Goal: Entertainment & Leisure: Consume media (video, audio)

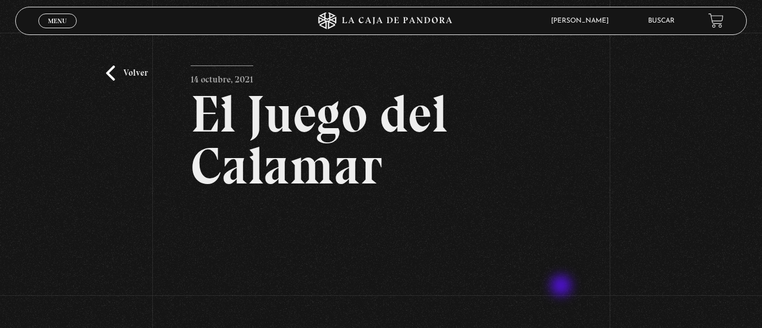
scroll to position [135, 0]
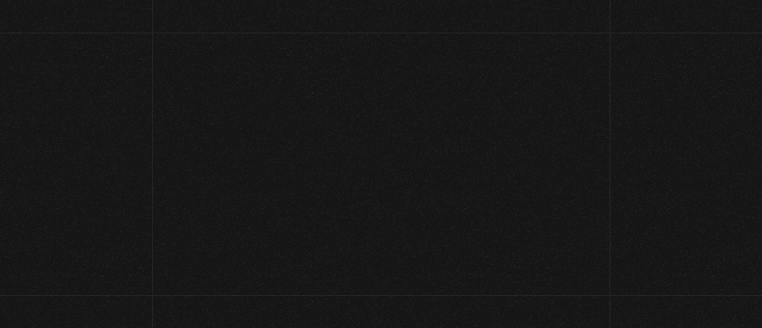
scroll to position [1977, 0]
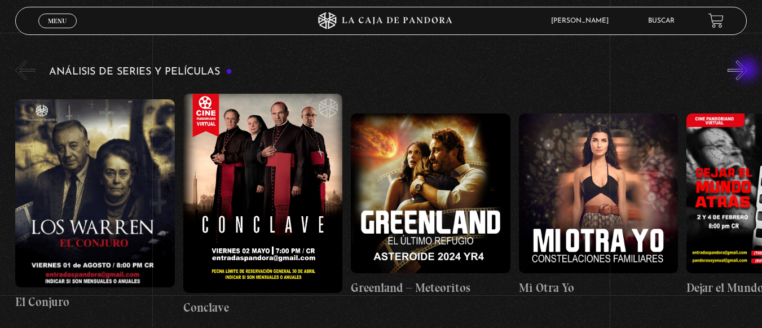
click at [747, 70] on button "»" at bounding box center [737, 70] width 20 height 20
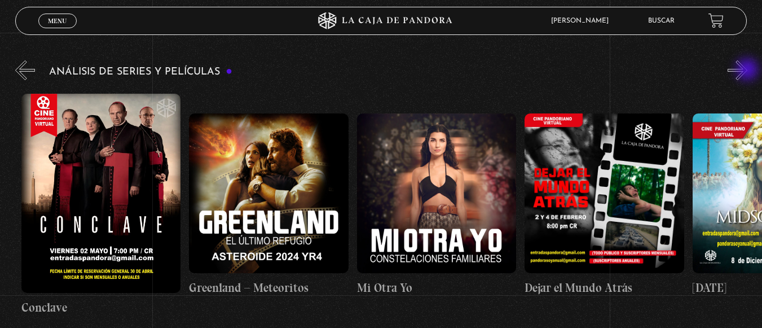
click at [747, 70] on button "»" at bounding box center [737, 70] width 20 height 20
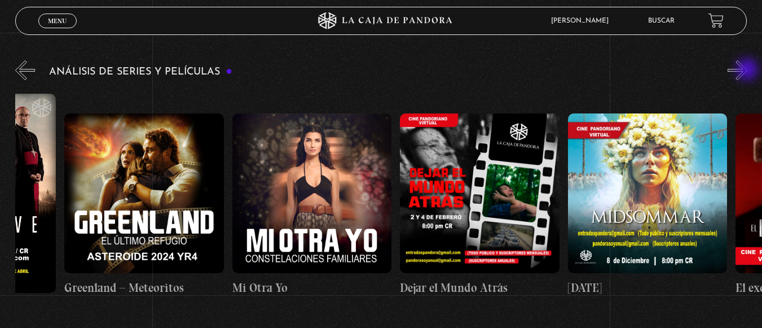
click at [747, 70] on button "»" at bounding box center [737, 70] width 20 height 20
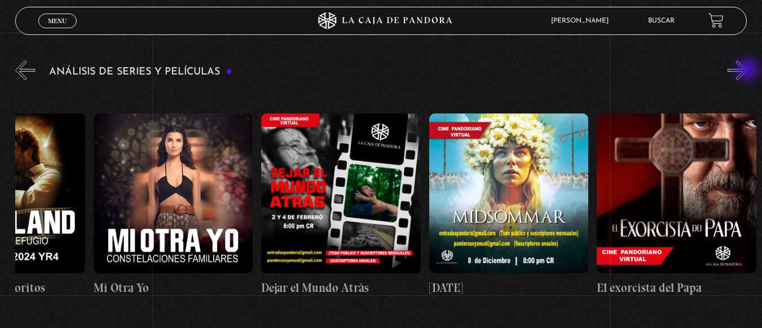
click at [747, 70] on button "»" at bounding box center [737, 70] width 20 height 20
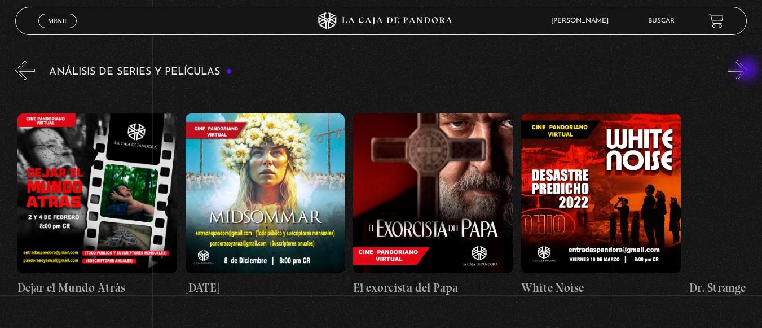
click at [747, 70] on button "»" at bounding box center [737, 70] width 20 height 20
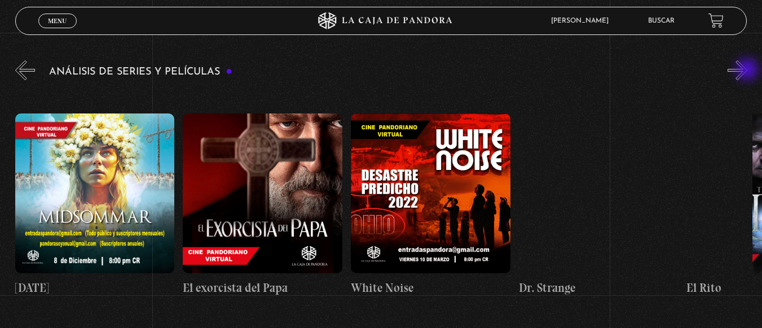
click at [747, 70] on button "»" at bounding box center [737, 70] width 20 height 20
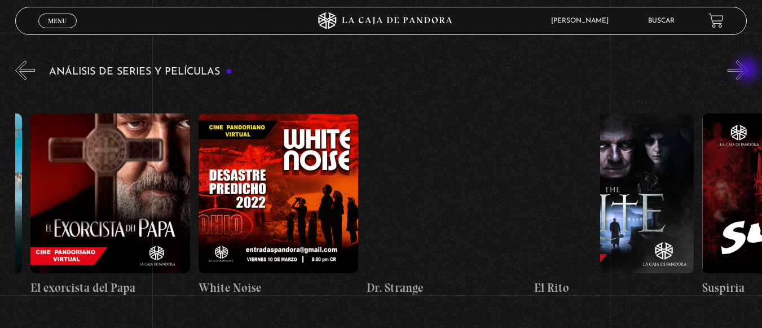
scroll to position [0, 1006]
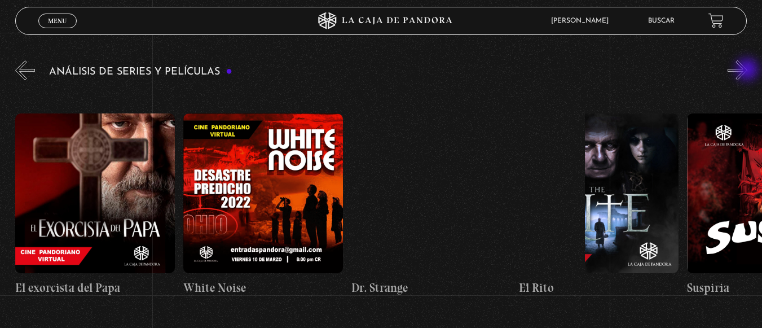
click at [747, 70] on button "»" at bounding box center [737, 70] width 20 height 20
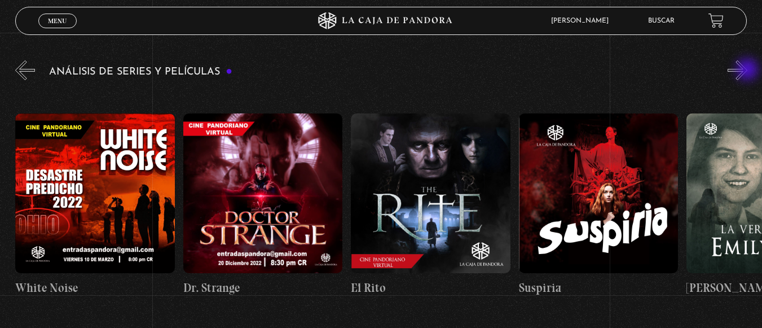
click at [747, 70] on button "»" at bounding box center [737, 70] width 20 height 20
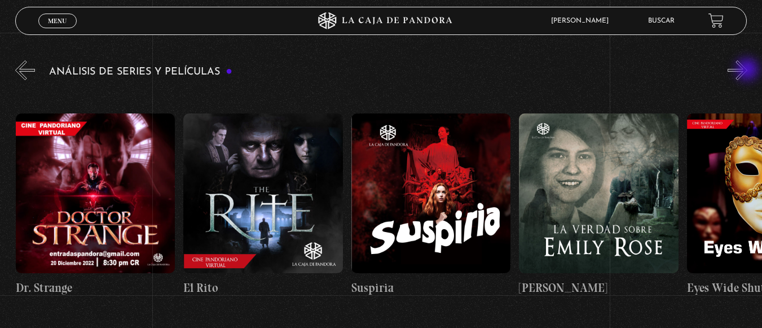
click at [747, 70] on button "»" at bounding box center [737, 70] width 20 height 20
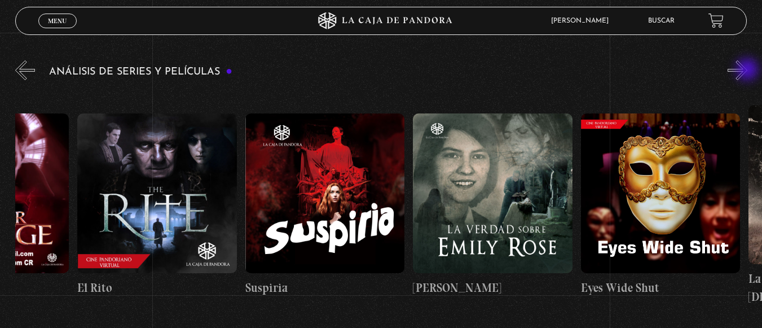
click at [747, 70] on button "»" at bounding box center [737, 70] width 20 height 20
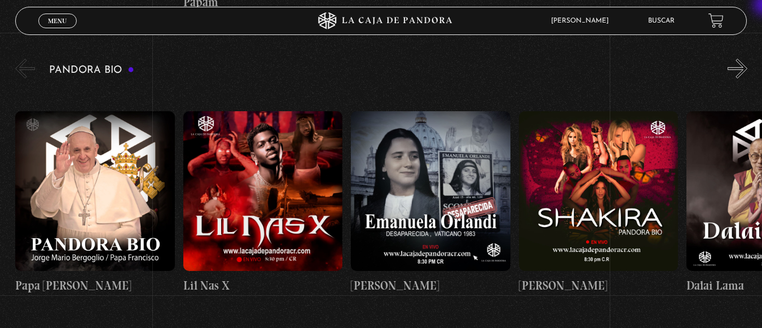
scroll to position [1662, 0]
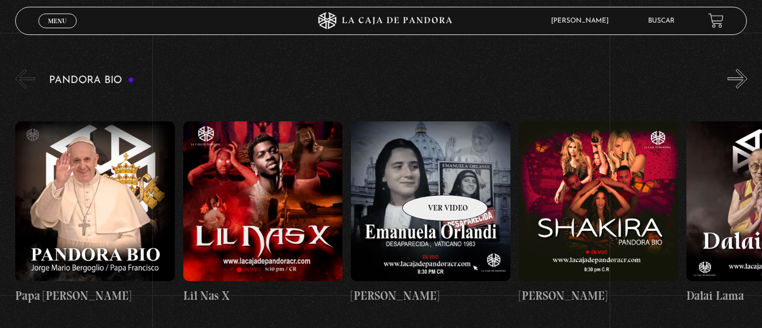
click at [430, 178] on figure at bounding box center [431, 201] width 160 height 160
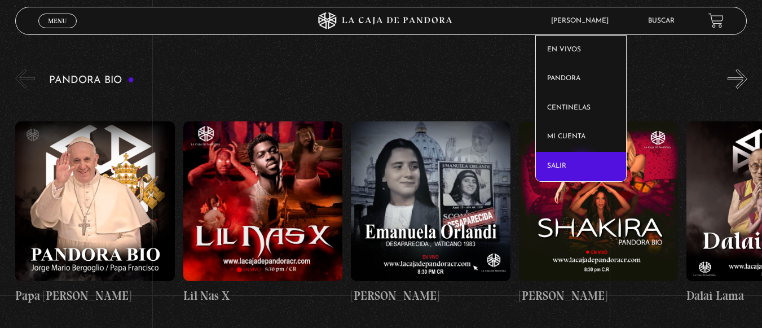
click at [583, 166] on link "Salir" at bounding box center [581, 166] width 90 height 29
